Goal: Task Accomplishment & Management: Use online tool/utility

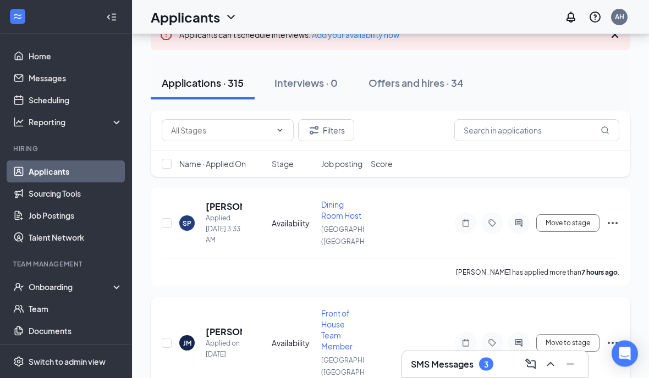
scroll to position [78, 0]
click at [489, 135] on input "text" at bounding box center [536, 130] width 165 height 22
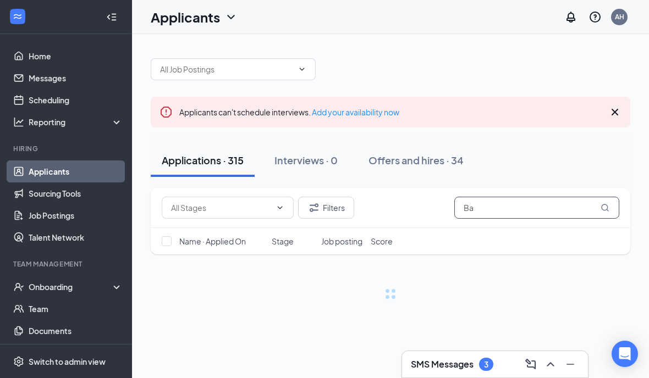
type input "B"
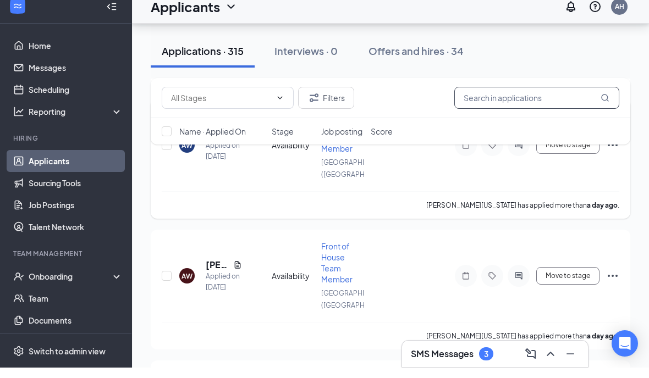
scroll to position [1179, 0]
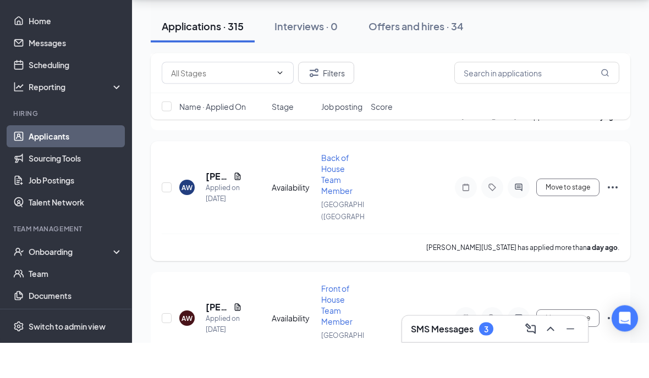
click at [339, 189] on span "Back of House Team Member" at bounding box center [336, 210] width 31 height 43
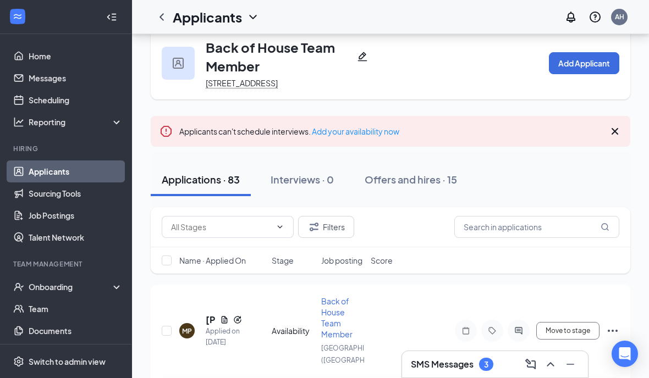
scroll to position [31, 0]
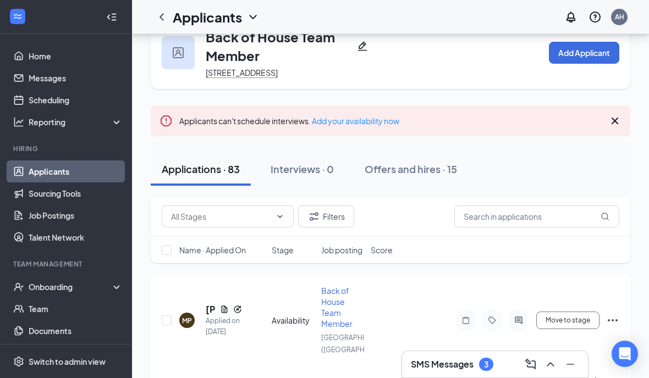
click at [436, 371] on h3 "SMS Messages" at bounding box center [442, 365] width 63 height 12
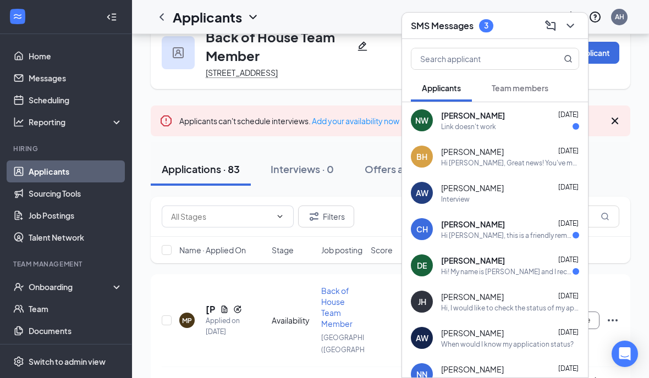
click at [515, 230] on div "[PERSON_NAME] [DATE]" at bounding box center [510, 224] width 138 height 11
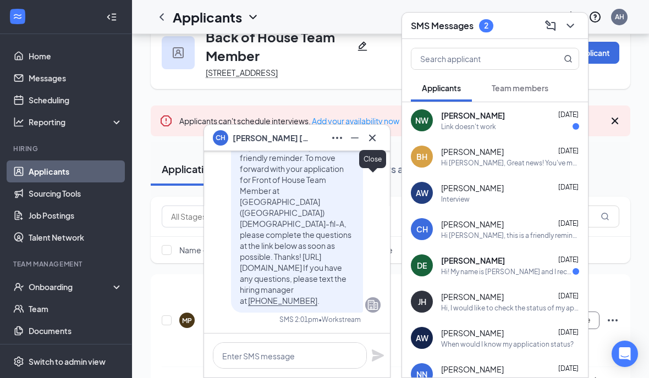
click at [371, 141] on icon "Cross" at bounding box center [372, 137] width 7 height 7
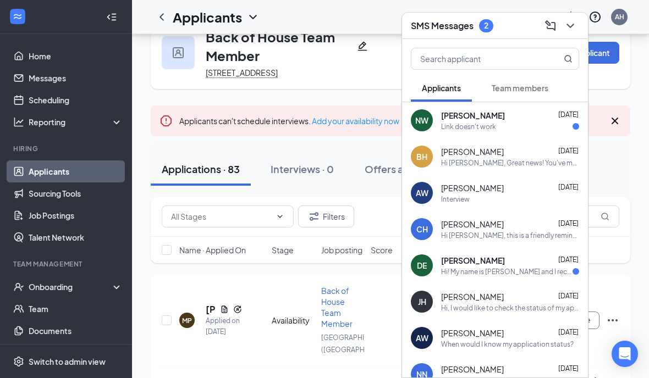
click at [518, 277] on div "[PERSON_NAME] [DATE] Hi! My name is [PERSON_NAME] and I recently put in two app…" at bounding box center [510, 265] width 138 height 21
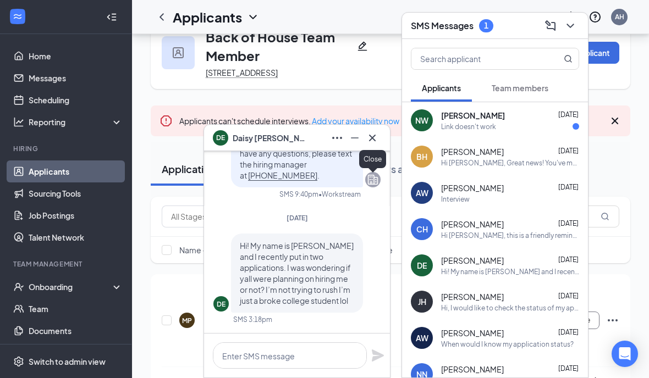
click at [374, 141] on icon "Cross" at bounding box center [372, 137] width 7 height 7
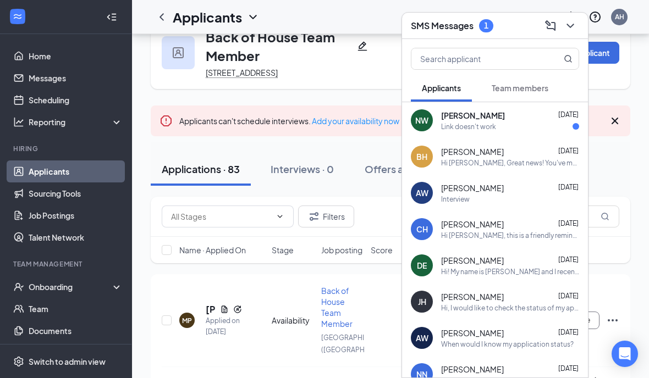
click at [497, 131] on div "Link doesn't work" at bounding box center [510, 126] width 138 height 9
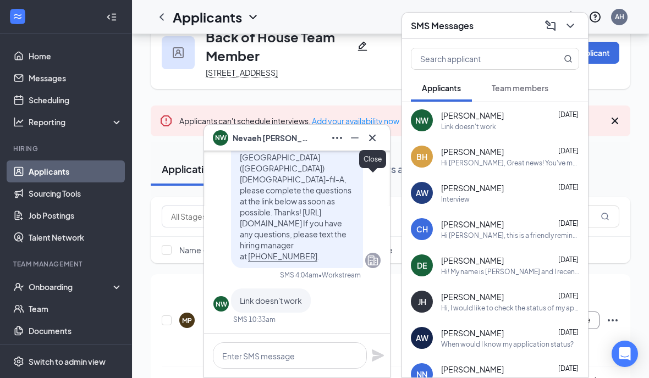
click at [376, 145] on icon "Cross" at bounding box center [372, 137] width 13 height 13
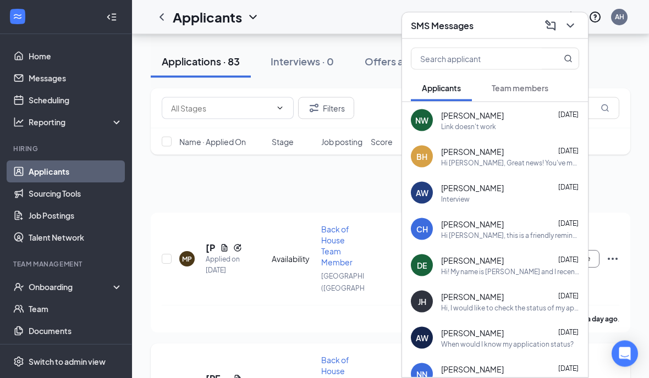
scroll to position [180, 0]
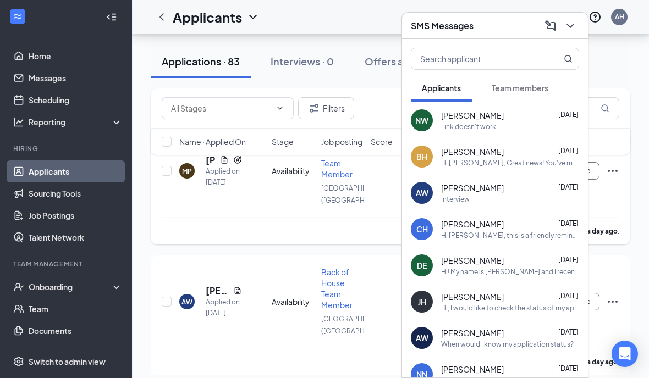
click at [265, 245] on div "[PERSON_NAME] has applied more than a day ago ." at bounding box center [391, 230] width 458 height 27
click at [568, 32] on icon "ChevronDown" at bounding box center [570, 25] width 13 height 13
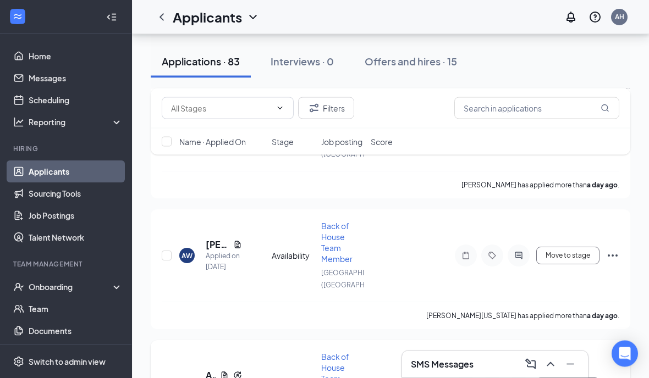
scroll to position [305, 0]
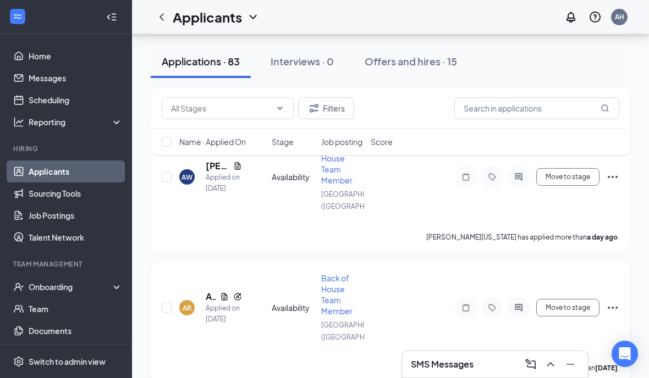
click at [185, 311] on div "AR" at bounding box center [187, 308] width 9 height 9
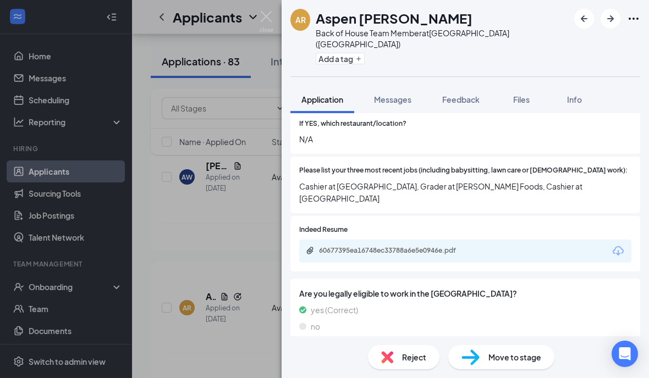
scroll to position [454, 0]
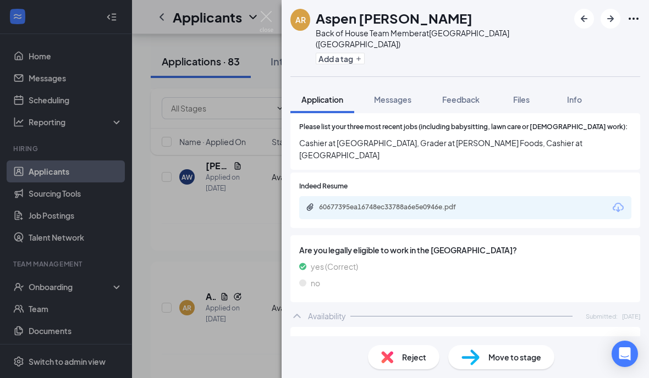
click at [223, 236] on div "AR Aspen [PERSON_NAME] Back of House Team Member at [GEOGRAPHIC_DATA] ([GEOGRAP…" at bounding box center [324, 189] width 649 height 378
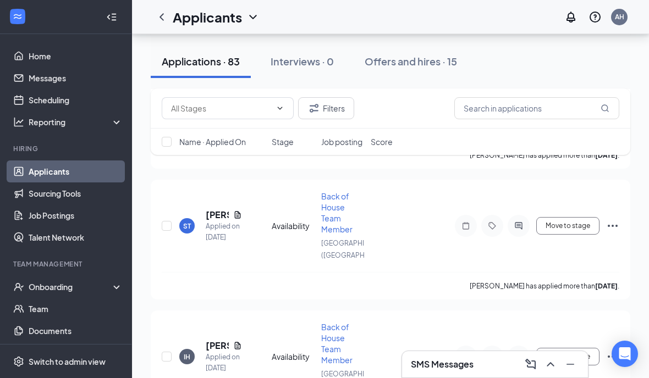
scroll to position [405, 0]
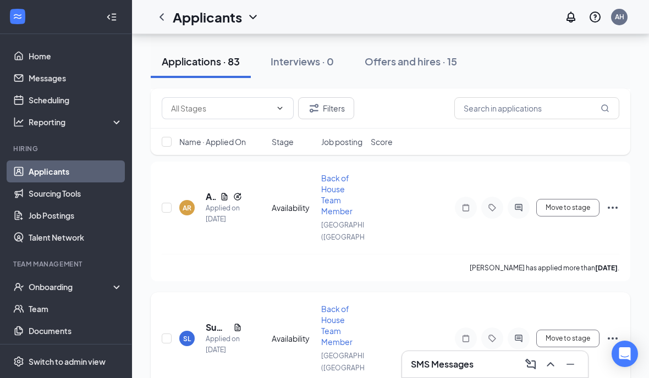
click at [194, 343] on div "SL" at bounding box center [186, 338] width 15 height 15
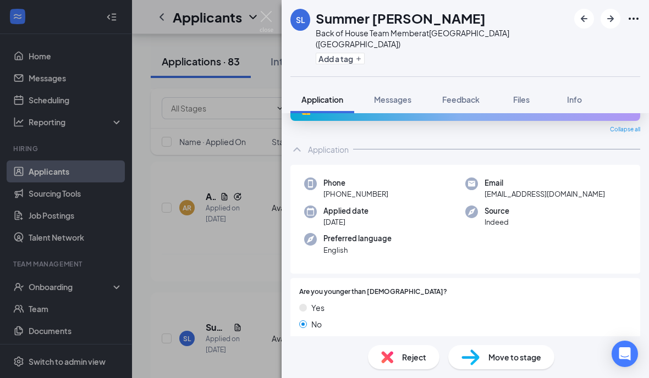
scroll to position [68, 0]
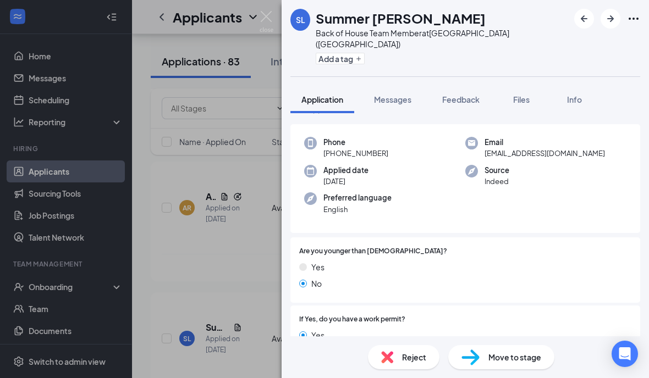
click at [183, 260] on div "SL Summer [PERSON_NAME] Back of House Team Member at [GEOGRAPHIC_DATA] ([GEOGRA…" at bounding box center [324, 189] width 649 height 378
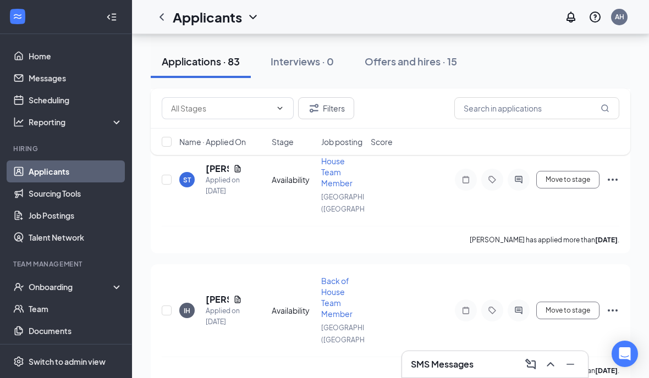
scroll to position [808, 0]
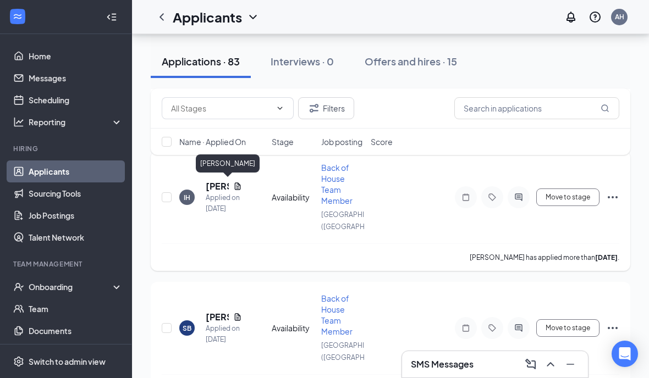
click at [212, 185] on h5 "[PERSON_NAME]" at bounding box center [217, 186] width 23 height 12
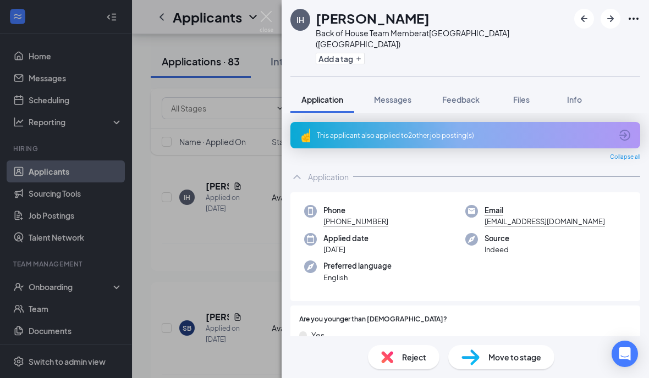
click at [215, 222] on div "IH [PERSON_NAME] Back of House Team Member at [GEOGRAPHIC_DATA] ([GEOGRAPHIC_DA…" at bounding box center [324, 189] width 649 height 378
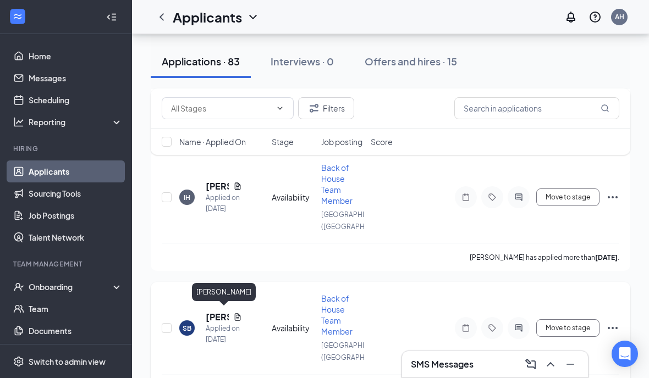
click at [219, 317] on h5 "[PERSON_NAME]" at bounding box center [217, 317] width 23 height 12
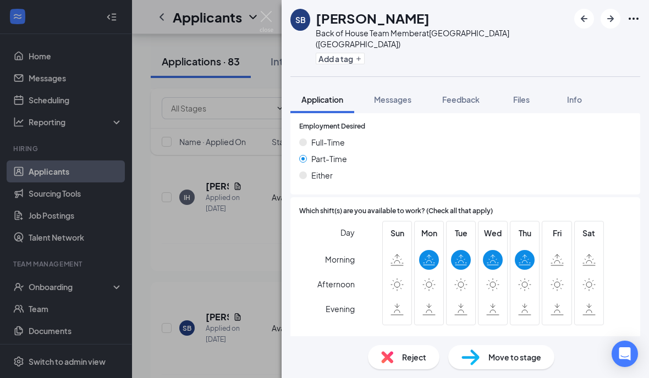
scroll to position [672, 0]
click at [173, 243] on div "[PERSON_NAME] [PERSON_NAME] Back of House Team Member at [GEOGRAPHIC_DATA] ([GE…" at bounding box center [324, 189] width 649 height 378
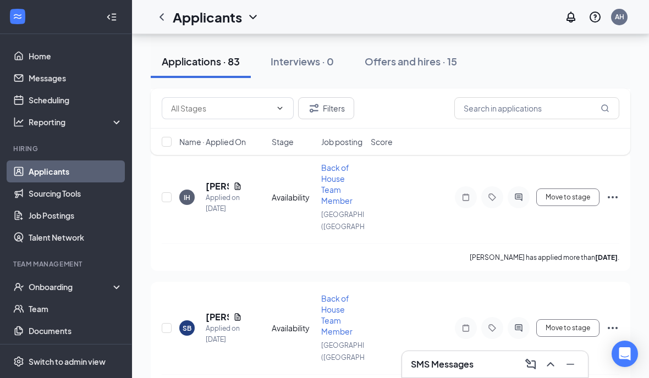
scroll to position [943, 0]
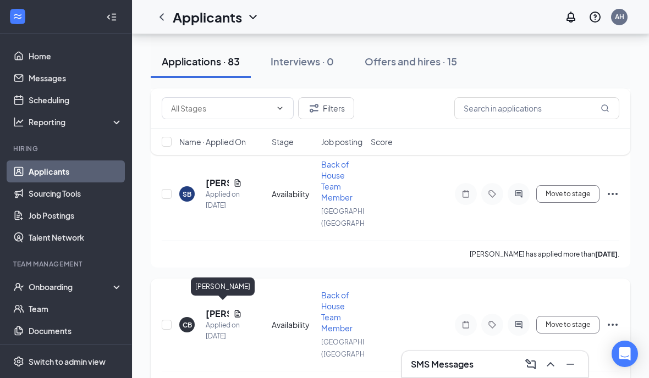
click at [215, 309] on h5 "[PERSON_NAME]" at bounding box center [217, 314] width 23 height 12
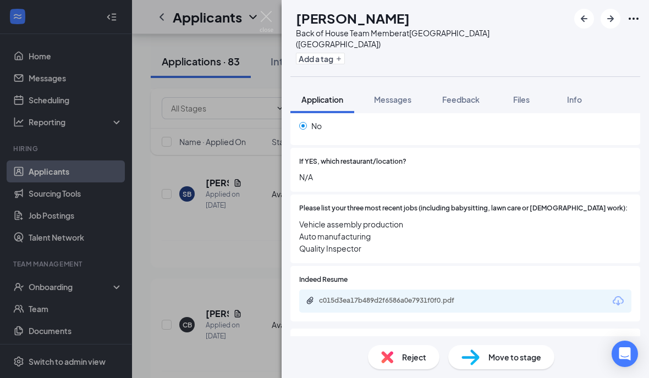
scroll to position [447, 0]
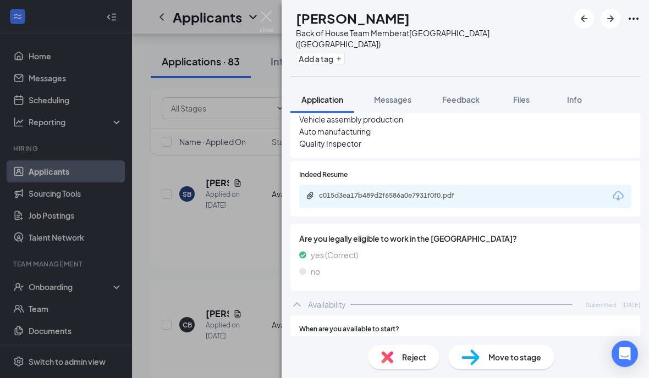
click at [487, 185] on div "c015d3ea17b489d2f6586a0e7931f0f0.pdf" at bounding box center [465, 196] width 332 height 23
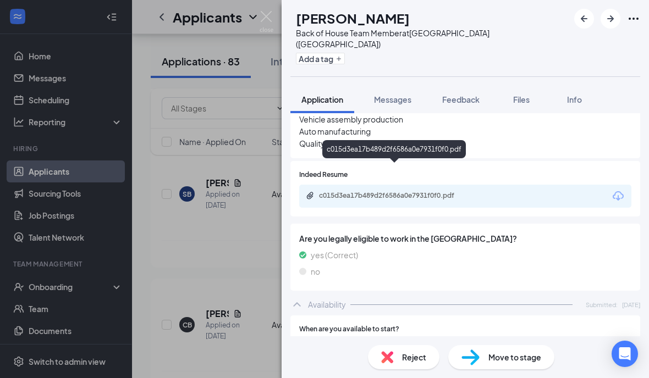
click at [403, 191] on div "c015d3ea17b489d2f6586a0e7931f0f0.pdf" at bounding box center [396, 195] width 154 height 9
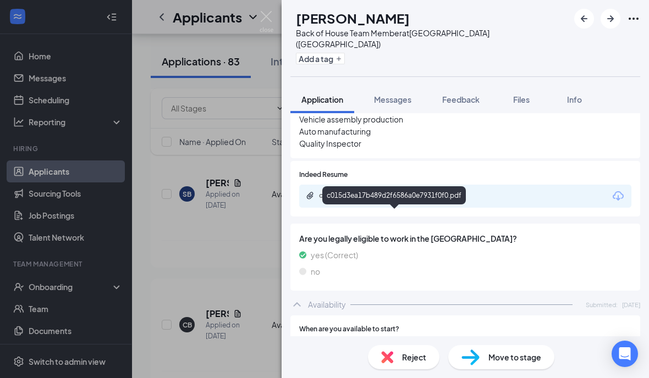
scroll to position [989, 0]
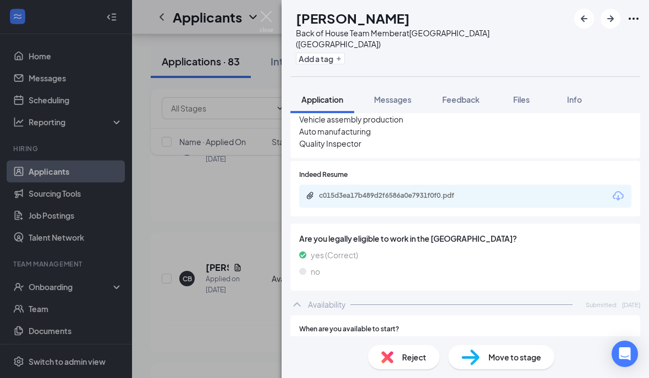
click at [214, 194] on div "CB [PERSON_NAME] Back of House Team Member at [GEOGRAPHIC_DATA] ([GEOGRAPHIC_DA…" at bounding box center [324, 189] width 649 height 378
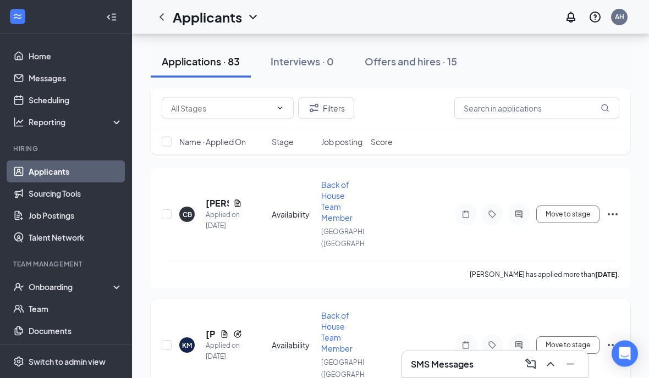
scroll to position [1140, 0]
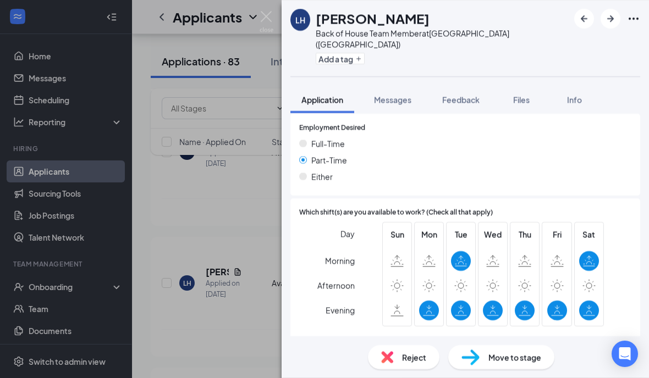
scroll to position [696, 0]
click at [178, 222] on div "LH [PERSON_NAME] Back of House Team Member at [GEOGRAPHIC_DATA] ([GEOGRAPHIC_DA…" at bounding box center [324, 189] width 649 height 378
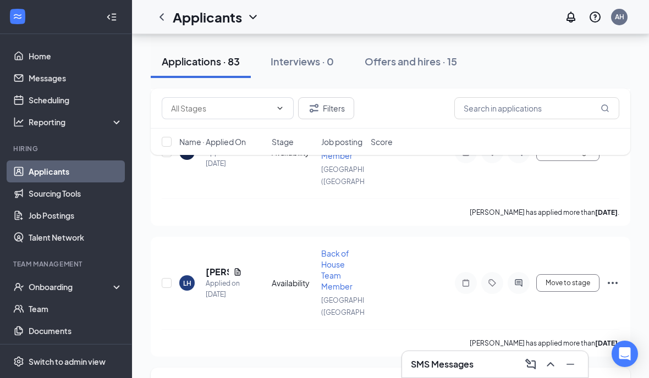
scroll to position [1296, 0]
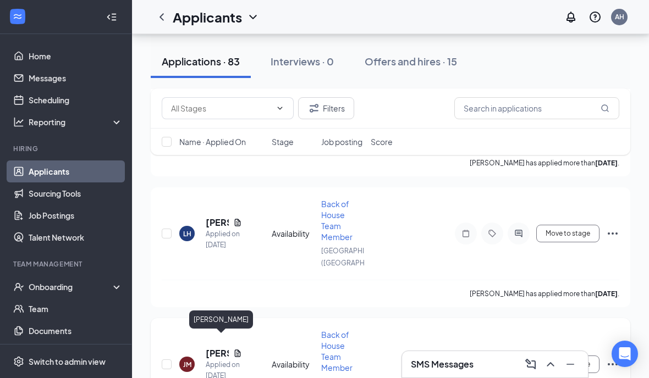
click at [210, 348] on h5 "[PERSON_NAME]" at bounding box center [217, 354] width 23 height 12
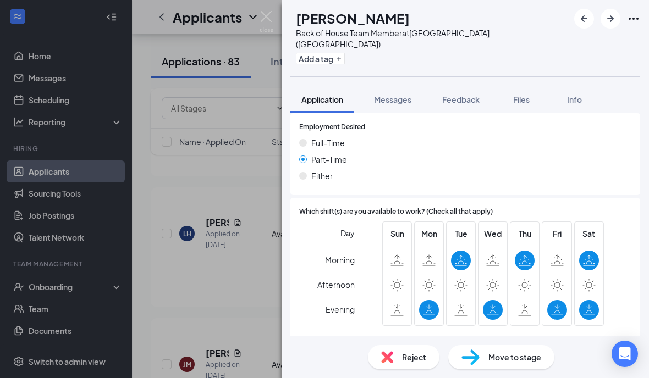
scroll to position [671, 0]
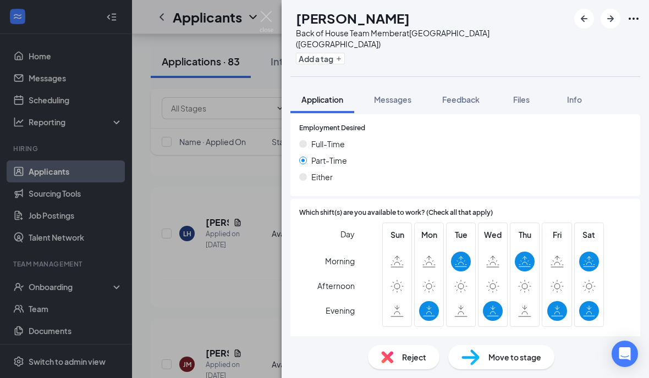
click at [218, 275] on div "[PERSON_NAME] Back of House Team Member at [GEOGRAPHIC_DATA] ([GEOGRAPHIC_DATA]…" at bounding box center [324, 189] width 649 height 378
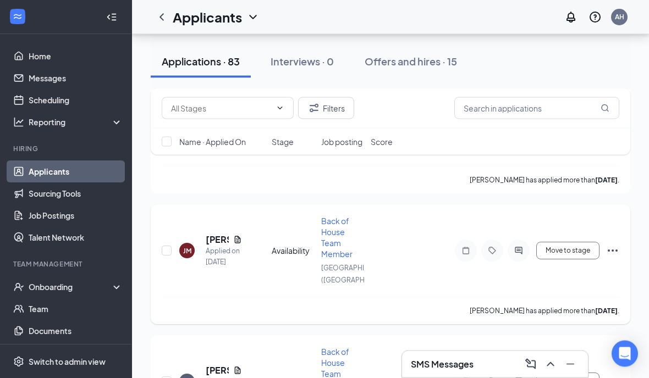
scroll to position [1511, 0]
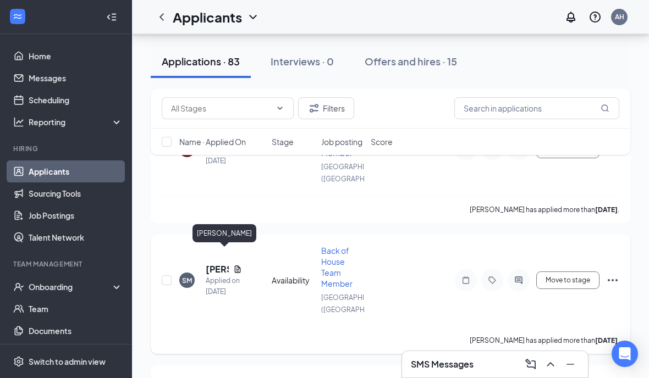
click at [214, 263] on h5 "[PERSON_NAME]" at bounding box center [217, 269] width 23 height 12
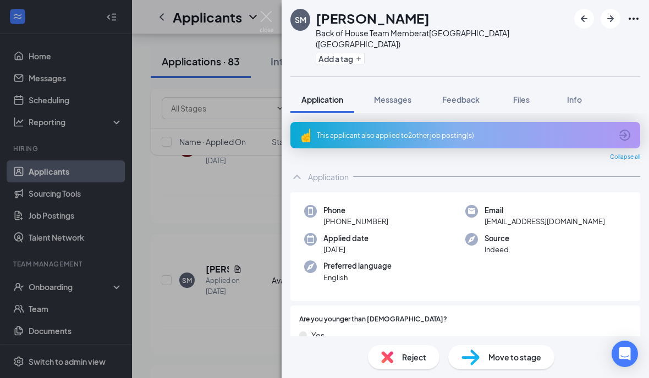
click at [246, 284] on div "SM [PERSON_NAME] Back of House Team Member at [GEOGRAPHIC_DATA] ([GEOGRAPHIC_DA…" at bounding box center [324, 189] width 649 height 378
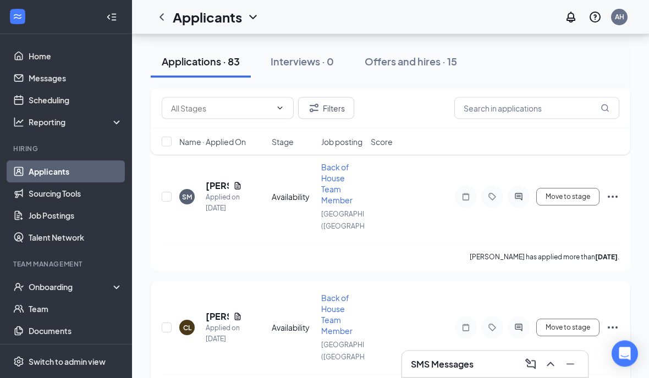
scroll to position [1594, 0]
click at [219, 311] on h5 "[PERSON_NAME]" at bounding box center [217, 317] width 23 height 12
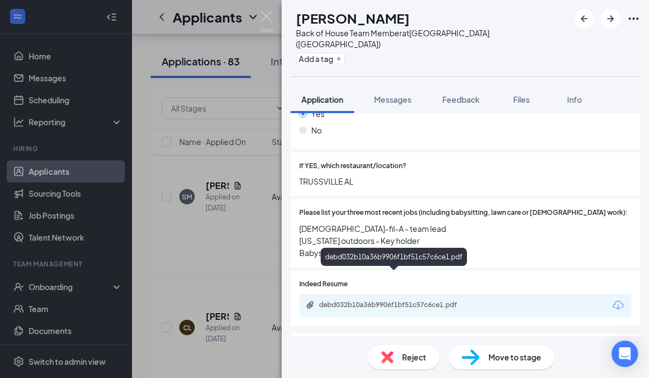
scroll to position [370, 0]
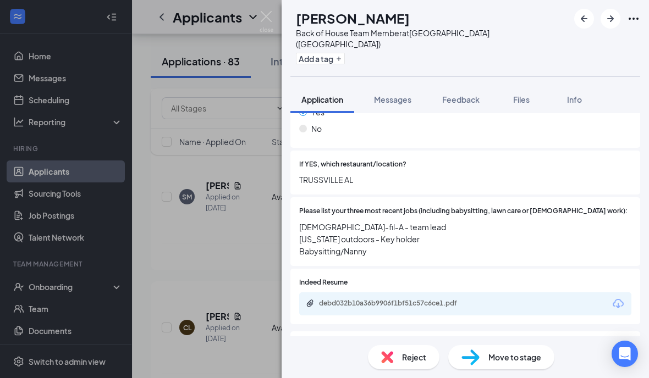
click at [214, 236] on div "CL [PERSON_NAME] Back of House Team Member at [GEOGRAPHIC_DATA] ([GEOGRAPHIC_DA…" at bounding box center [324, 189] width 649 height 378
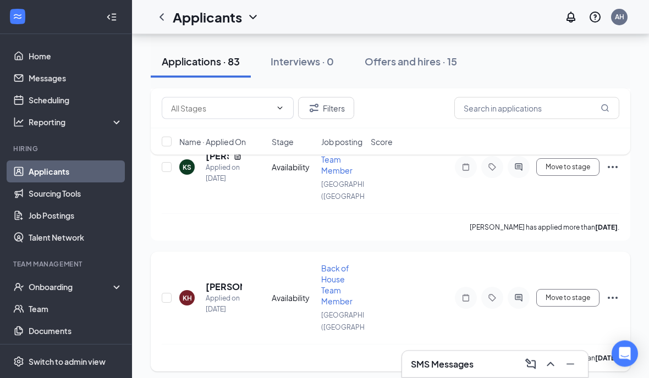
scroll to position [3597, 0]
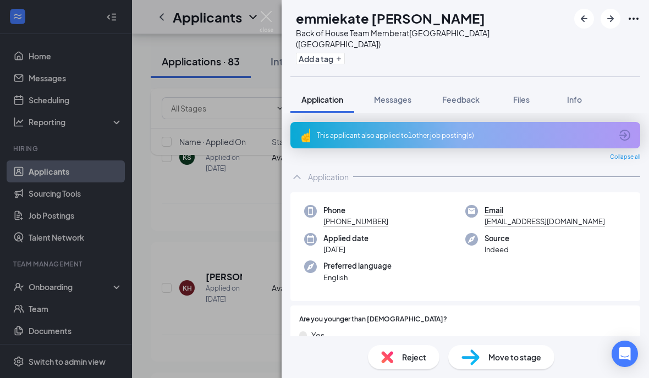
click at [224, 172] on div "ET emmiekate [PERSON_NAME] Back of House Team Member at [GEOGRAPHIC_DATA] ([GEO…" at bounding box center [324, 189] width 649 height 378
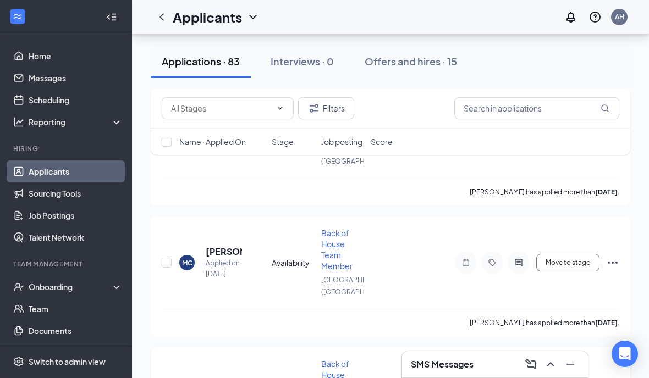
scroll to position [4446, 0]
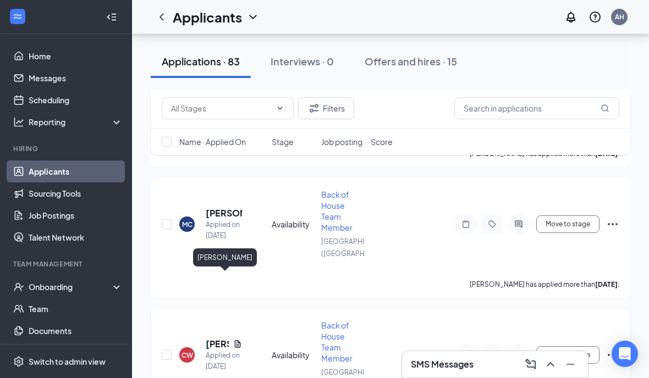
click at [209, 338] on h5 "[PERSON_NAME]" at bounding box center [217, 344] width 23 height 12
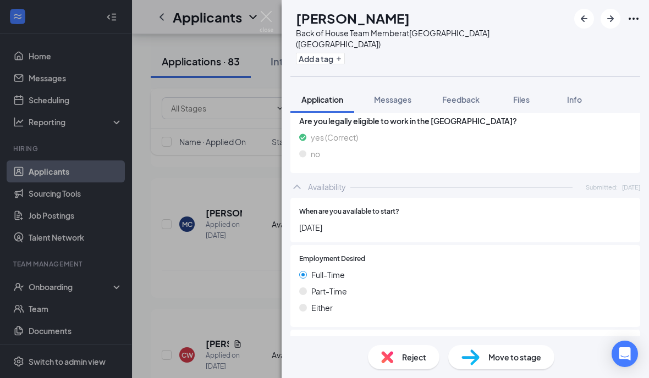
scroll to position [437, 0]
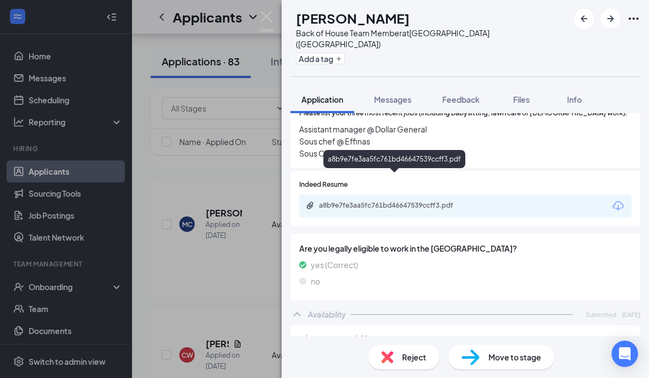
click at [410, 201] on div "a8b9e7fe3aa5fc761bd46647539ccff3.pdf" at bounding box center [396, 205] width 154 height 9
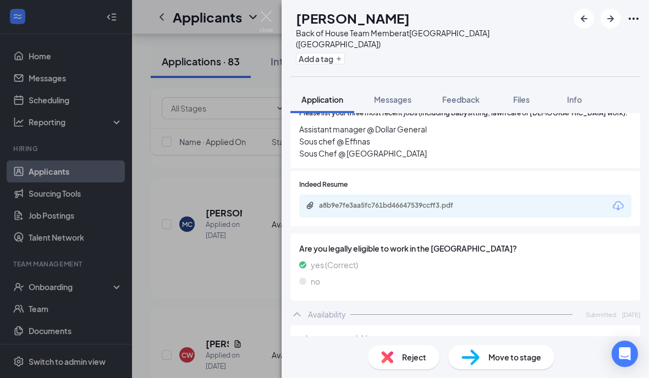
scroll to position [4493, 0]
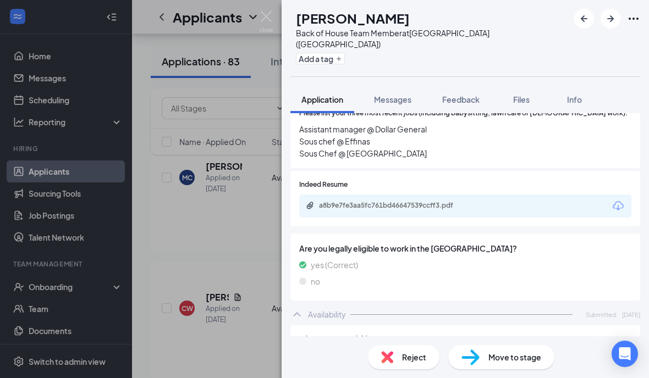
click at [262, 86] on div "[PERSON_NAME] Back of House Team Member at [GEOGRAPHIC_DATA] ([GEOGRAPHIC_DATA]…" at bounding box center [324, 189] width 649 height 378
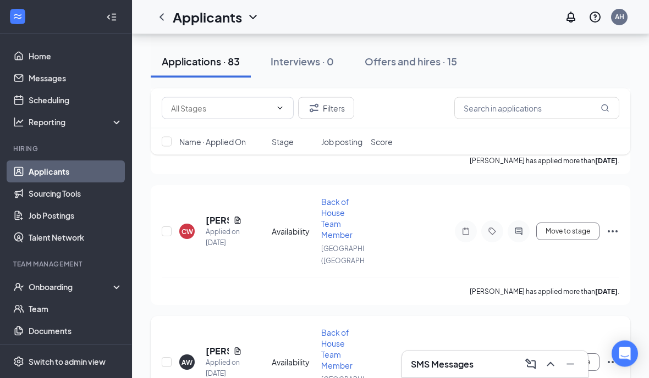
scroll to position [4570, 0]
click at [212, 345] on h5 "[PERSON_NAME]" at bounding box center [217, 351] width 23 height 12
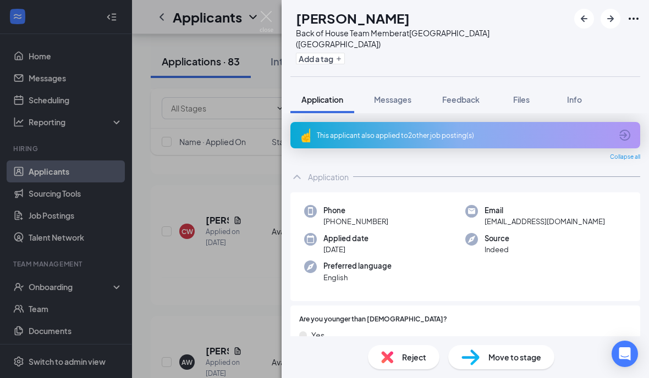
click at [208, 214] on div "AW [PERSON_NAME] Back of House Team Member at [GEOGRAPHIC_DATA] ([GEOGRAPHIC_DA…" at bounding box center [324, 189] width 649 height 378
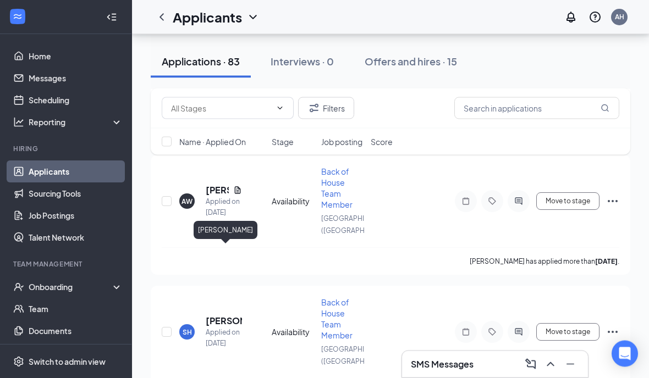
scroll to position [4731, 0]
click at [225, 315] on h5 "[PERSON_NAME]" at bounding box center [224, 321] width 36 height 12
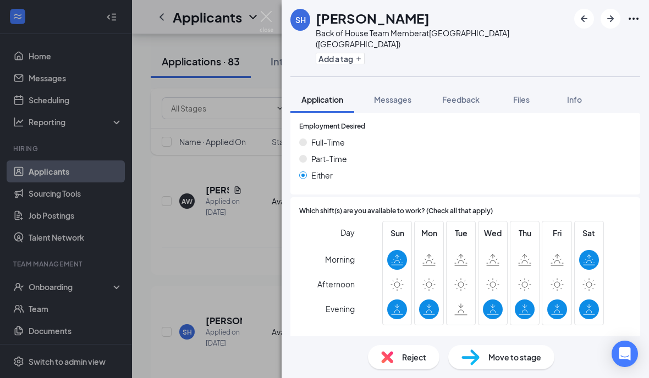
scroll to position [612, 0]
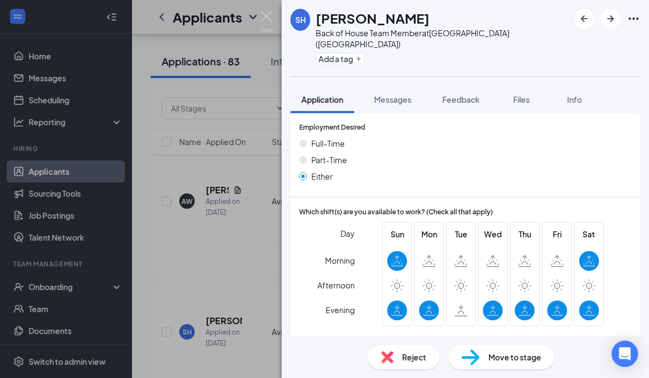
click at [187, 326] on div "SH [PERSON_NAME] Back of House Team Member at [GEOGRAPHIC_DATA] ([GEOGRAPHIC_DA…" at bounding box center [324, 189] width 649 height 378
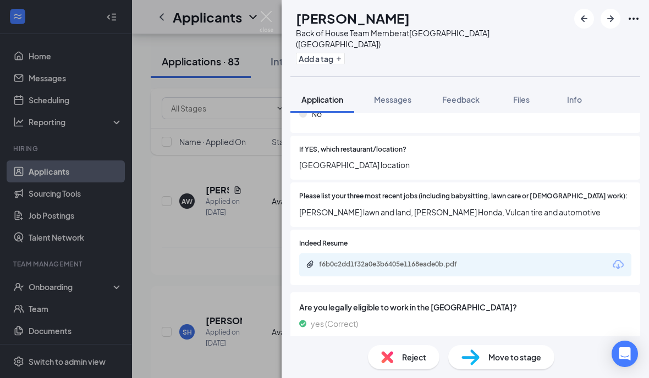
scroll to position [341, 0]
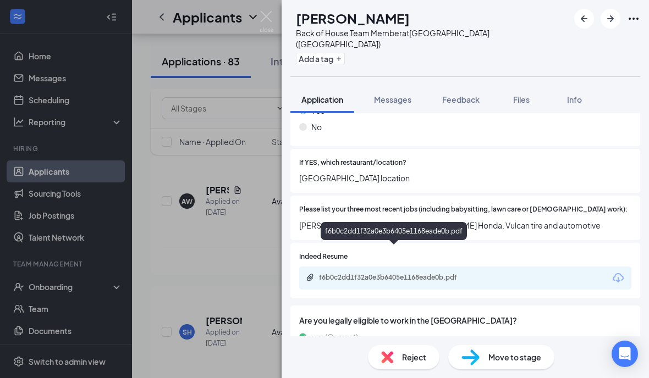
click at [444, 273] on div "f6b0c2dd1f32a0e3b6405e1168eade0b.pdf" at bounding box center [396, 277] width 154 height 9
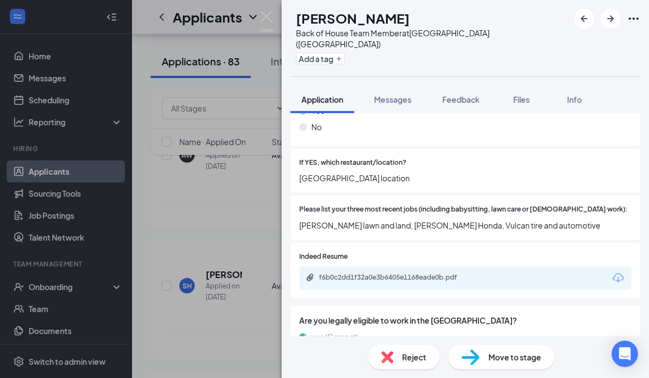
click at [246, 191] on div "ZS [PERSON_NAME] Back of House Team Member at [GEOGRAPHIC_DATA] ([GEOGRAPHIC_DA…" at bounding box center [324, 189] width 649 height 378
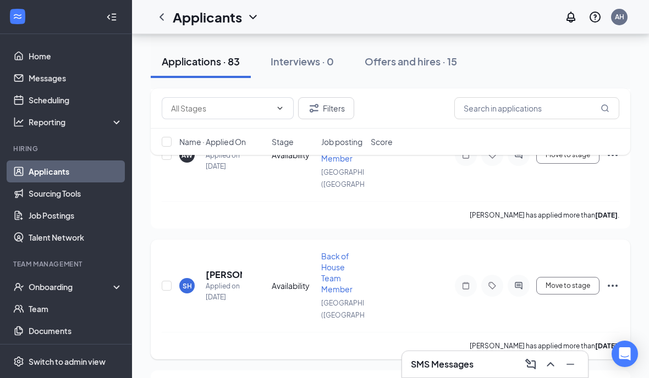
click at [256, 251] on div "SH [PERSON_NAME] Applied on [DATE] Availability Back of House Team Member [GEOG…" at bounding box center [391, 291] width 458 height 81
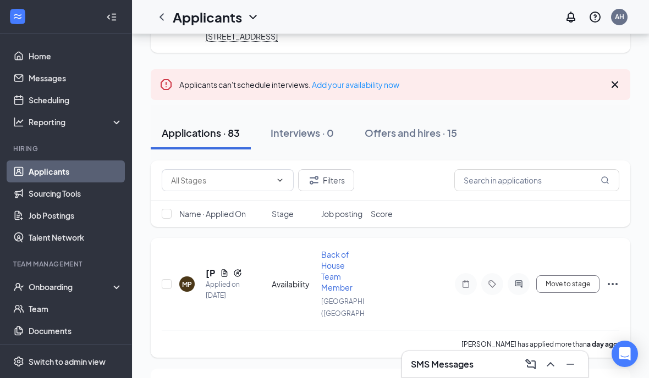
scroll to position [70, 0]
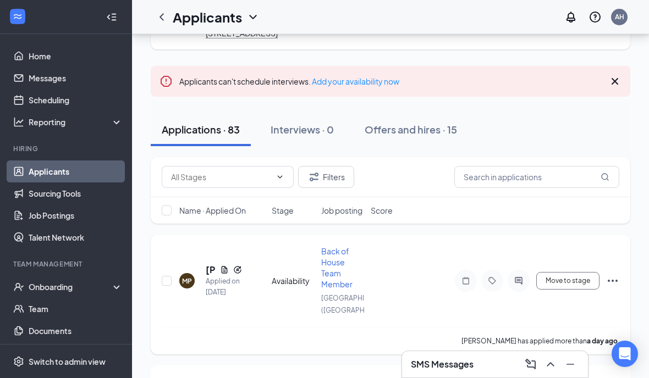
click at [189, 286] on div "MP" at bounding box center [187, 281] width 10 height 9
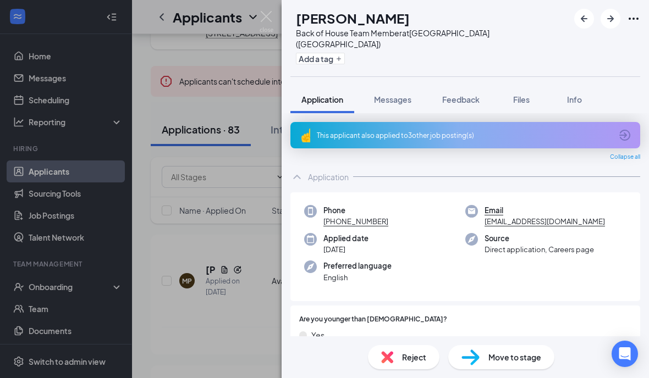
click at [435, 131] on div "This applicant also applied to 3 other job posting(s)" at bounding box center [464, 135] width 295 height 9
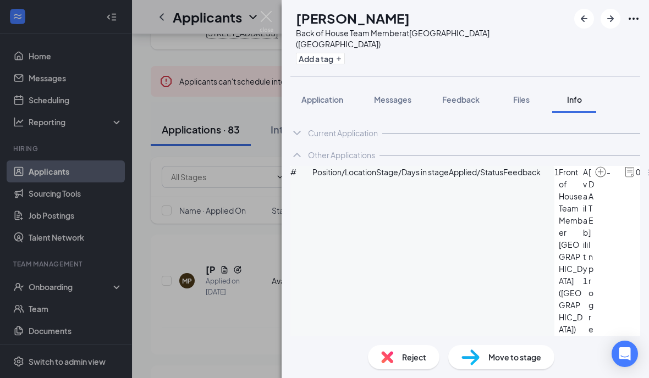
click at [211, 255] on div "MP [PERSON_NAME] Back of House Team Member at [GEOGRAPHIC_DATA] ([GEOGRAPHIC_DA…" at bounding box center [324, 189] width 649 height 378
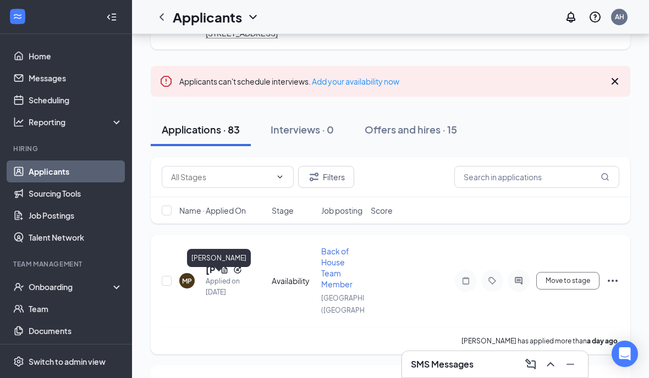
click at [206, 276] on h5 "[PERSON_NAME]" at bounding box center [211, 270] width 10 height 12
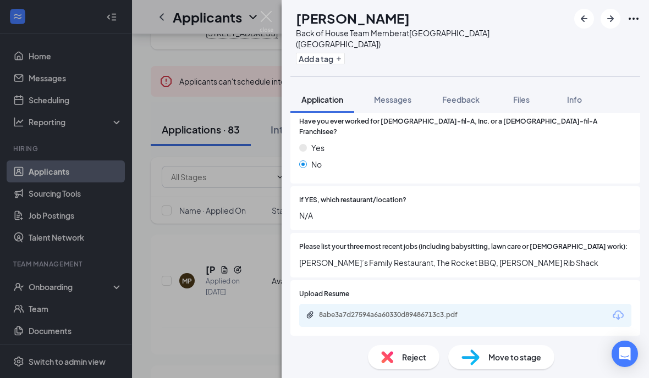
scroll to position [352, 0]
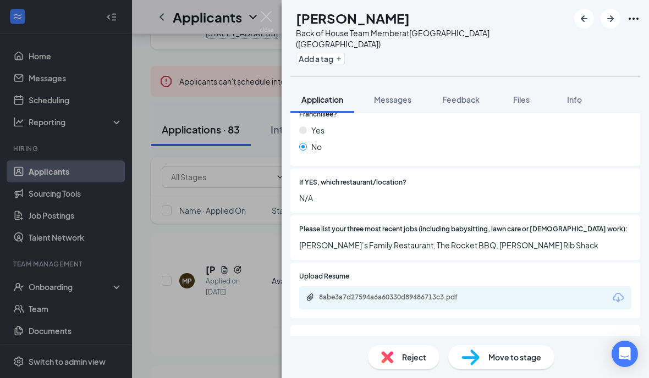
click at [243, 316] on div "MP [PERSON_NAME] Back of House Team Member at [GEOGRAPHIC_DATA] ([GEOGRAPHIC_DA…" at bounding box center [324, 189] width 649 height 378
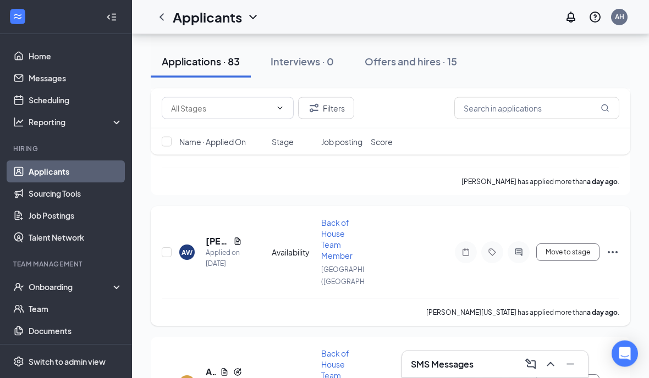
scroll to position [230, 0]
click at [213, 247] on h5 "[PERSON_NAME][US_STATE]" at bounding box center [217, 241] width 23 height 12
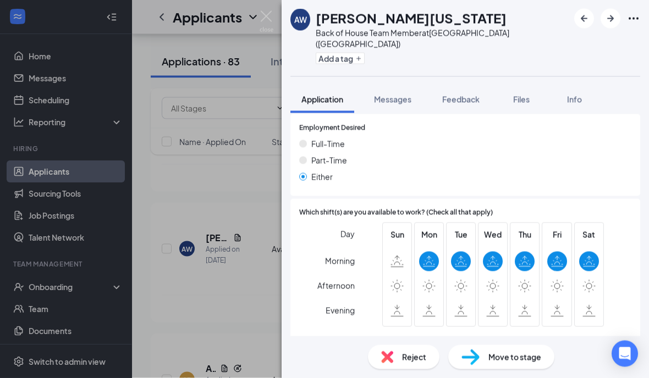
scroll to position [265, 0]
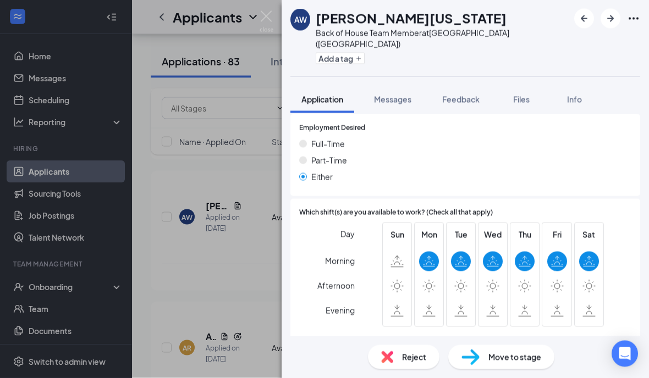
click at [245, 289] on div "AW [PERSON_NAME][US_STATE] Back of House Team Member at [GEOGRAPHIC_DATA] ([GEO…" at bounding box center [324, 189] width 649 height 378
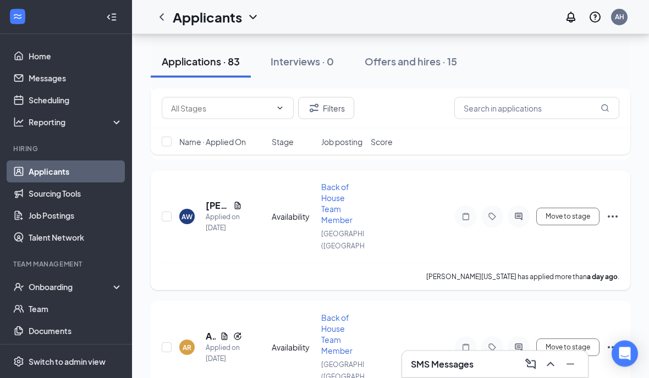
scroll to position [266, 0]
click at [214, 210] on h5 "[PERSON_NAME][US_STATE]" at bounding box center [217, 206] width 23 height 12
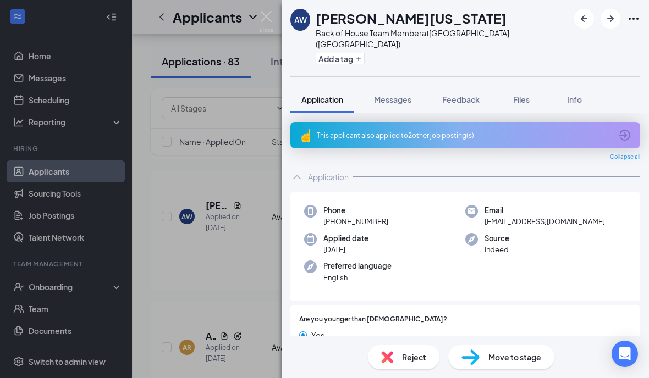
drag, startPoint x: 218, startPoint y: 312, endPoint x: 225, endPoint y: 302, distance: 12.5
click at [218, 312] on div "AW [PERSON_NAME][US_STATE] Back of House Team Member at [GEOGRAPHIC_DATA] ([GEO…" at bounding box center [324, 189] width 649 height 378
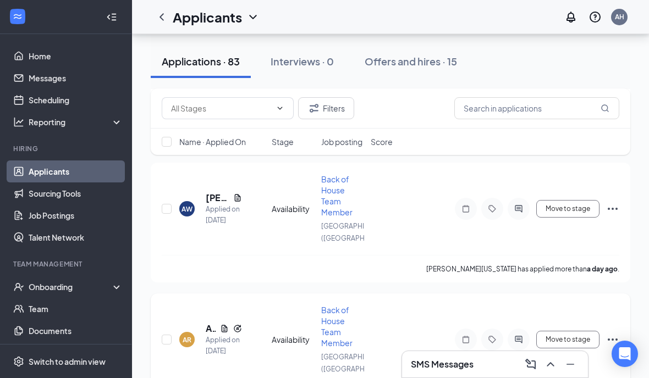
scroll to position [353, 0]
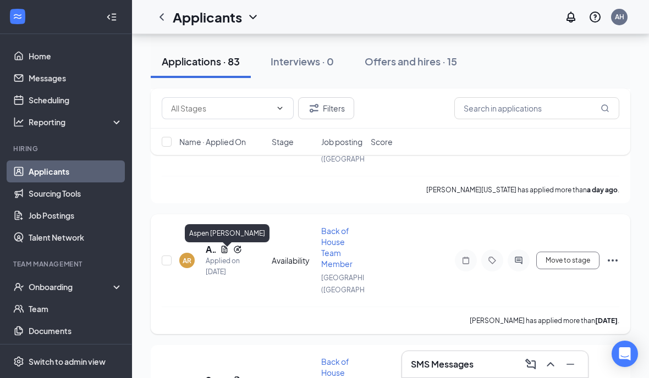
click at [208, 256] on h5 "Aspen [PERSON_NAME]" at bounding box center [211, 250] width 10 height 12
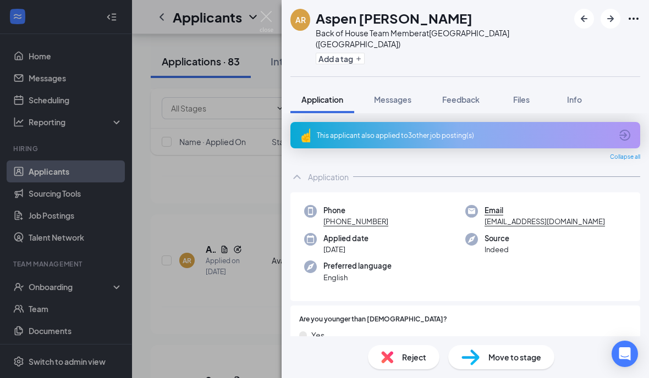
scroll to position [83, 0]
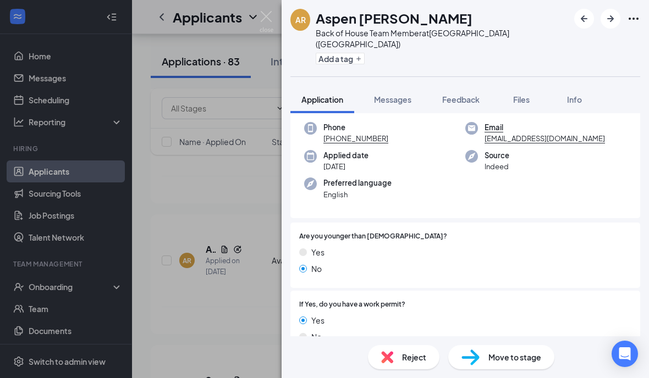
click at [203, 307] on div "AR Aspen [PERSON_NAME] Back of House Team Member at [GEOGRAPHIC_DATA] ([GEOGRAP…" at bounding box center [324, 189] width 649 height 378
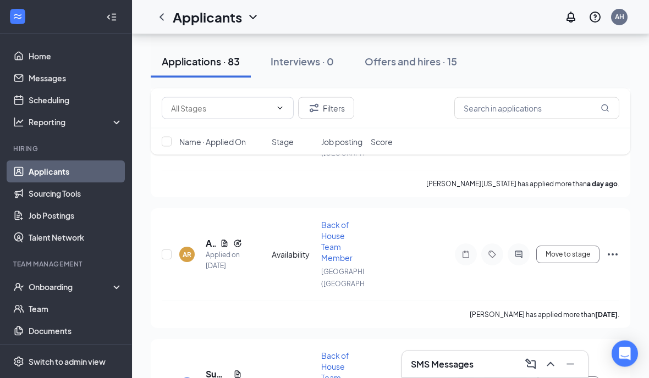
scroll to position [395, 0]
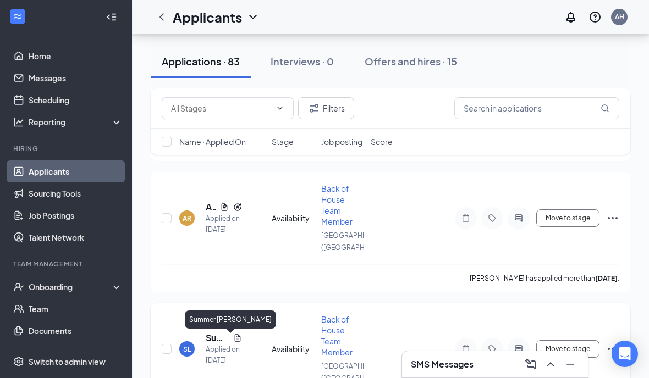
click at [207, 343] on h5 "Summer [PERSON_NAME]" at bounding box center [217, 338] width 23 height 12
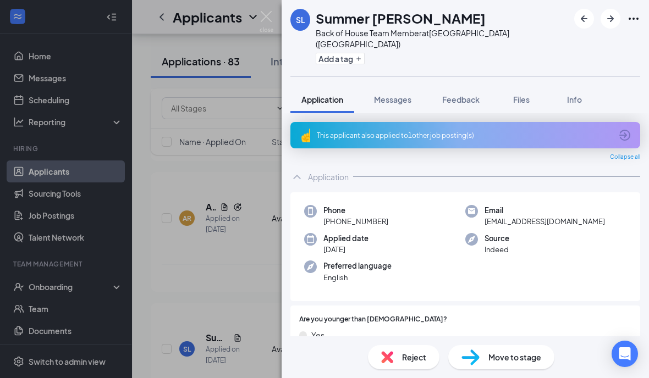
click at [212, 289] on div "SL Summer [PERSON_NAME] Back of House Team Member at [GEOGRAPHIC_DATA] ([GEOGRA…" at bounding box center [324, 189] width 649 height 378
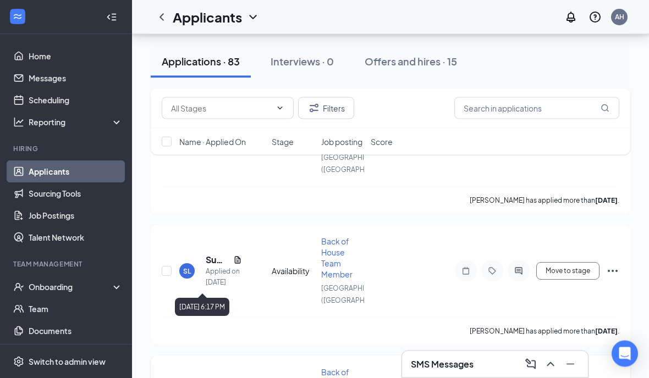
scroll to position [530, 0]
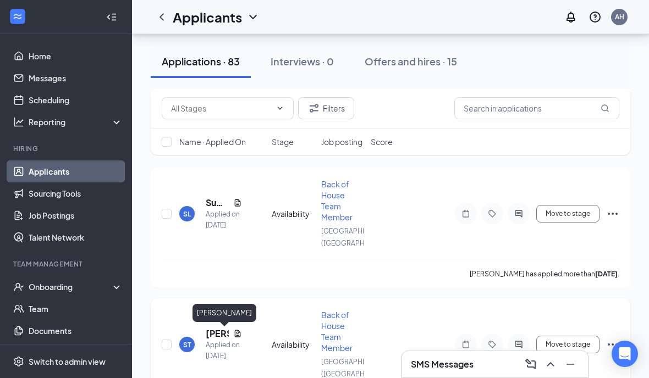
click at [213, 335] on h5 "[PERSON_NAME]" at bounding box center [217, 334] width 23 height 12
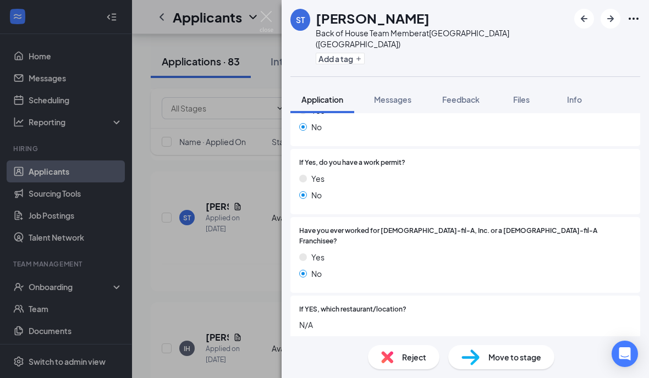
scroll to position [239, 0]
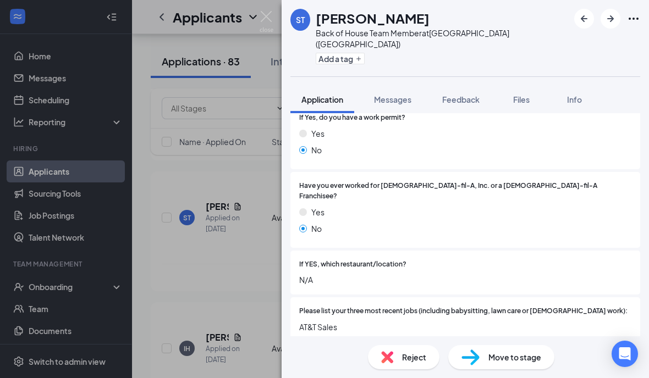
click at [491, 378] on div "Reject Move to stage" at bounding box center [465, 358] width 367 height 42
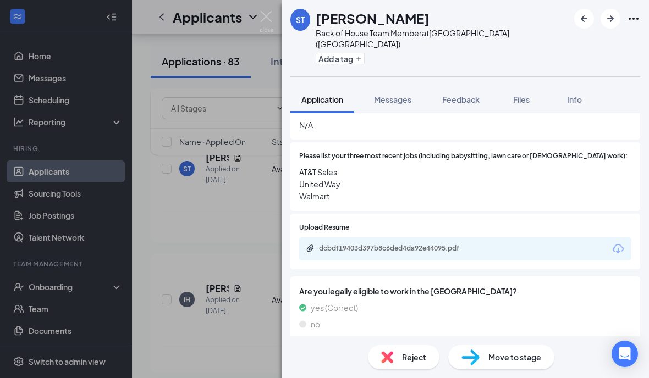
scroll to position [412, 0]
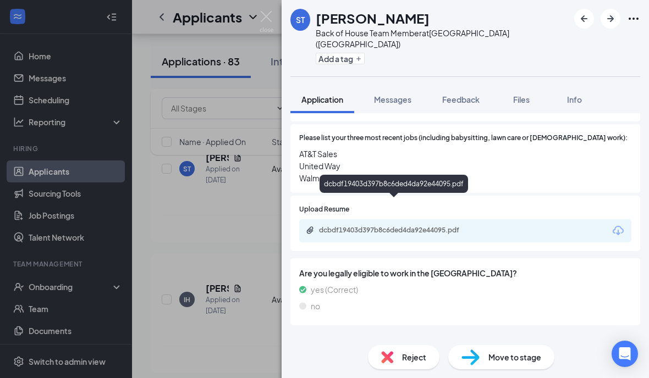
click at [425, 191] on div "dcbdf19403d397b8c6ded4da92e44095.pdf" at bounding box center [394, 184] width 148 height 18
click at [427, 226] on div "dcbdf19403d397b8c6ded4da92e44095.pdf" at bounding box center [396, 230] width 154 height 9
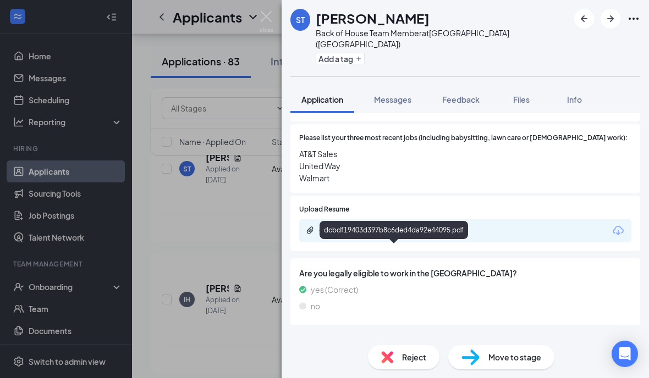
scroll to position [752, 0]
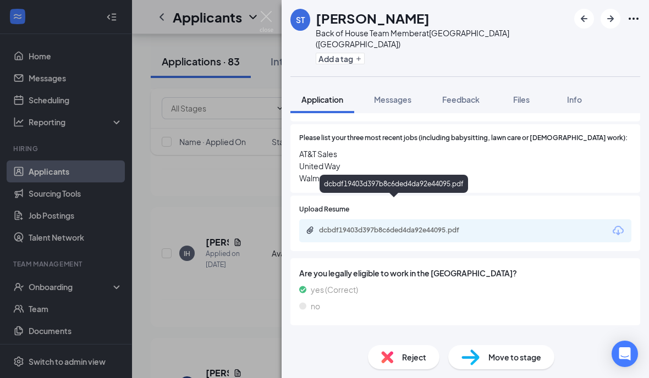
click at [199, 186] on div "ST [PERSON_NAME] Back of House Team Member at [GEOGRAPHIC_DATA] ([GEOGRAPHIC_DA…" at bounding box center [324, 189] width 649 height 378
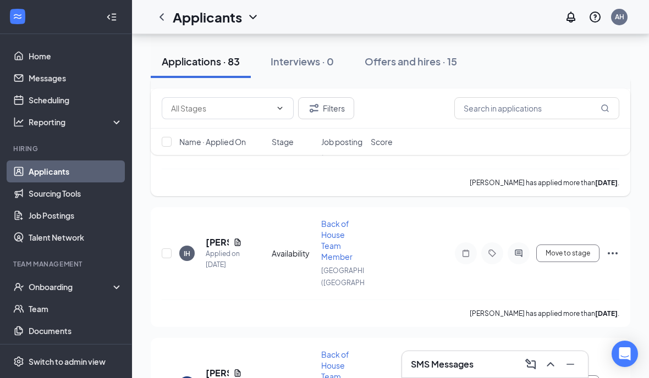
click at [240, 192] on div "[PERSON_NAME] has applied more than [DATE] ." at bounding box center [391, 182] width 458 height 27
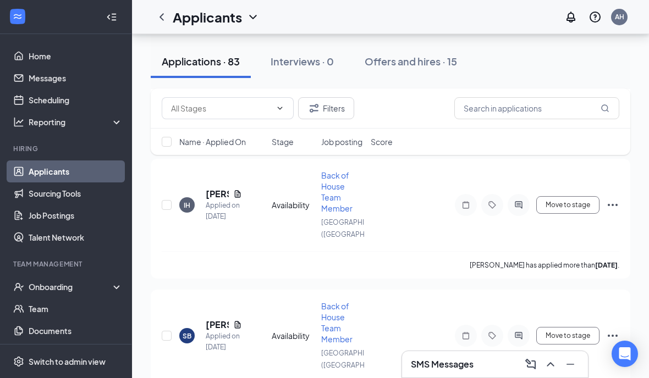
scroll to position [928, 0]
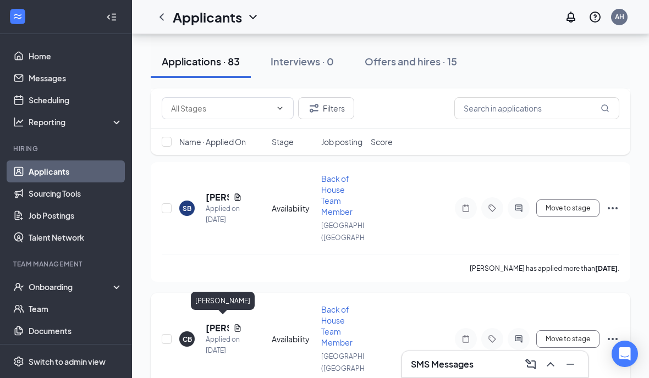
click at [212, 322] on h5 "[PERSON_NAME]" at bounding box center [217, 328] width 23 height 12
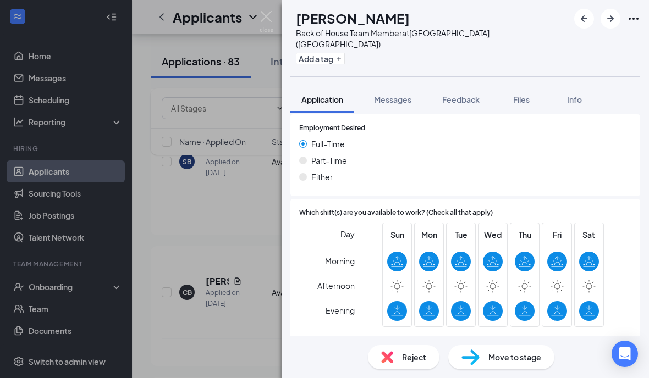
scroll to position [691, 0]
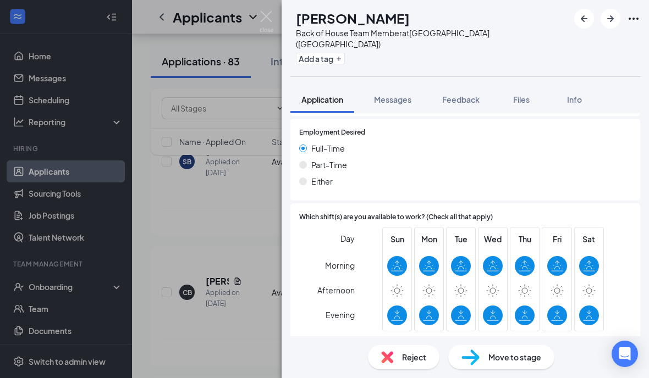
click at [233, 218] on div "CB [PERSON_NAME] Back of House Team Member at [GEOGRAPHIC_DATA] ([GEOGRAPHIC_DA…" at bounding box center [324, 189] width 649 height 378
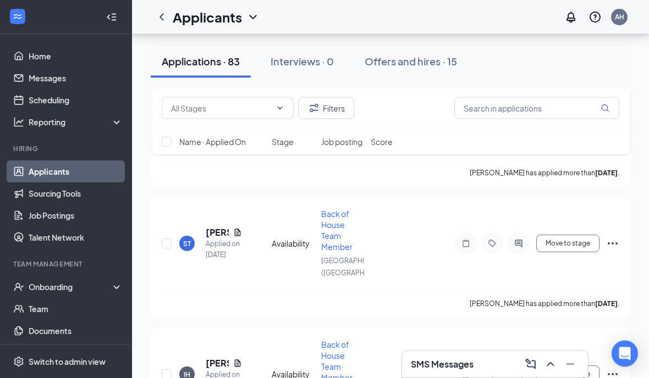
scroll to position [606, 0]
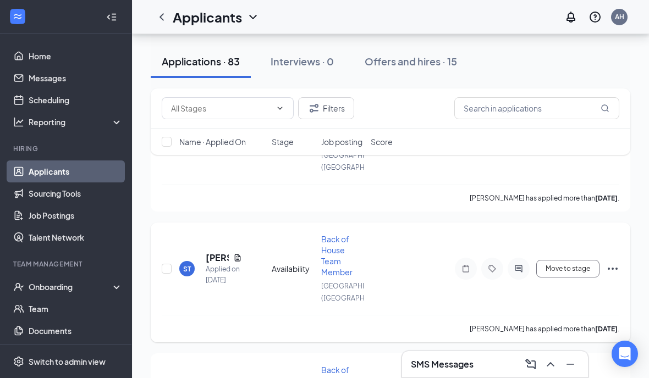
click at [184, 263] on div "ST" at bounding box center [186, 268] width 15 height 15
